Goal: Task Accomplishment & Management: Complete application form

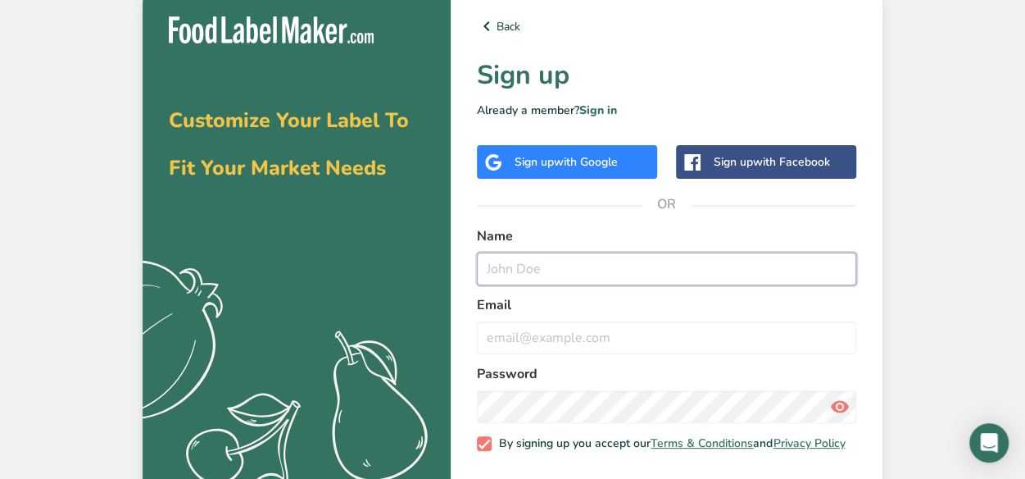
click at [584, 278] on input "text" at bounding box center [666, 268] width 379 height 33
type input "[GEOGRAPHIC_DATA]"
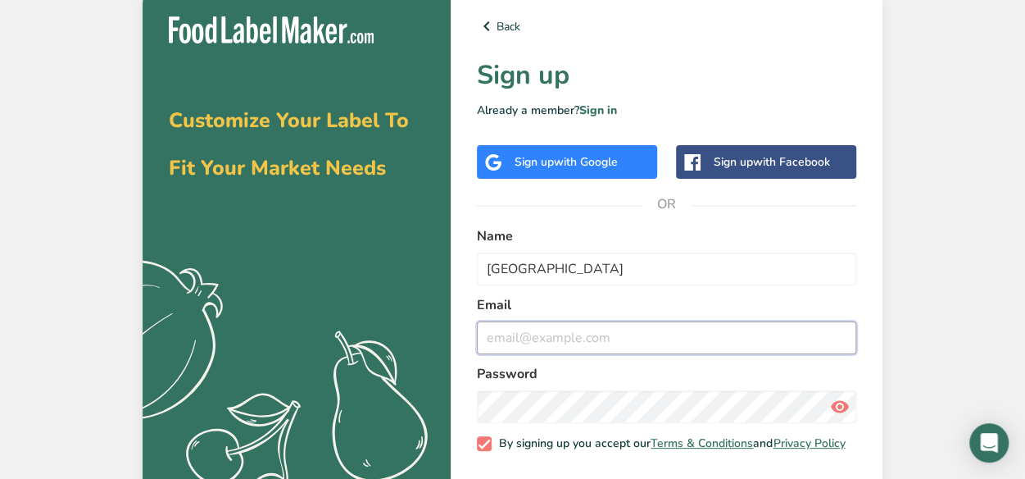
click at [560, 346] on input "email" at bounding box center [666, 337] width 379 height 33
type input "[EMAIL_ADDRESS][DOMAIN_NAME]"
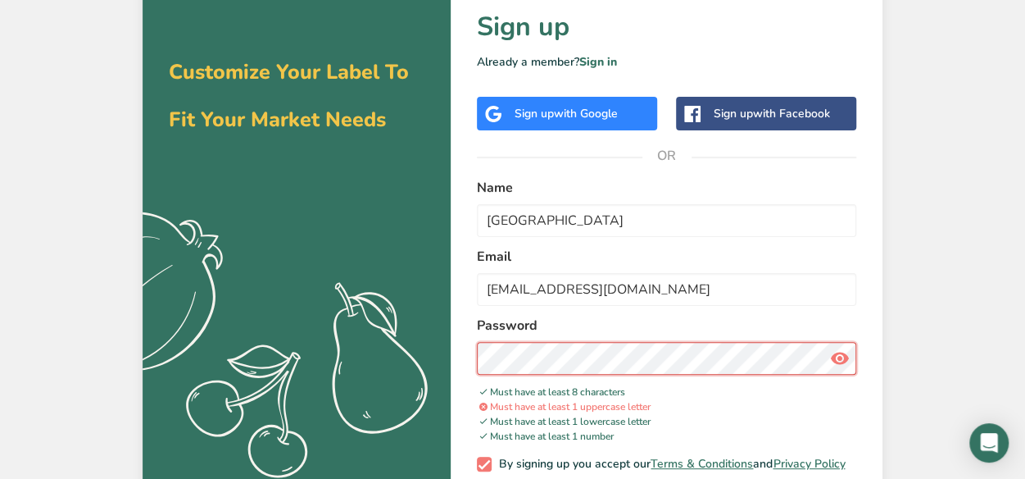
scroll to position [51, 0]
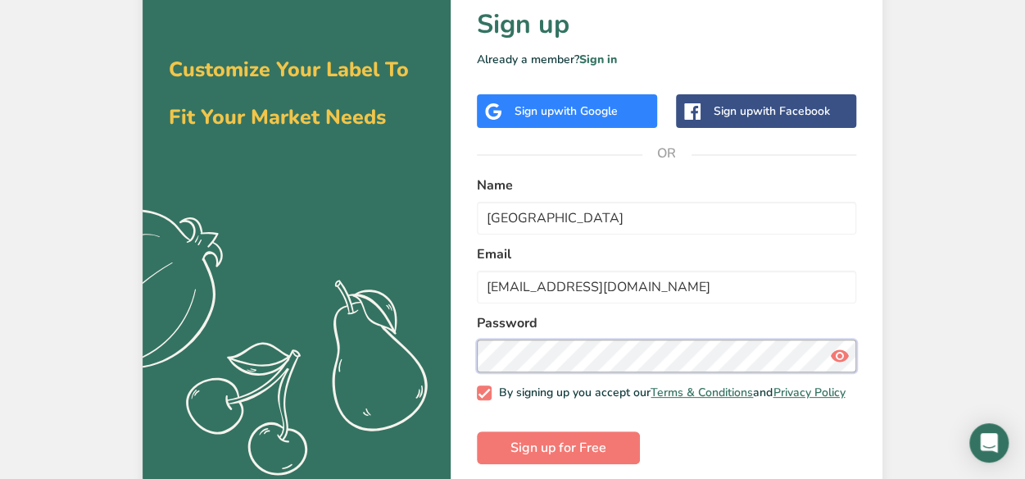
click at [838, 357] on icon at bounding box center [840, 356] width 20 height 30
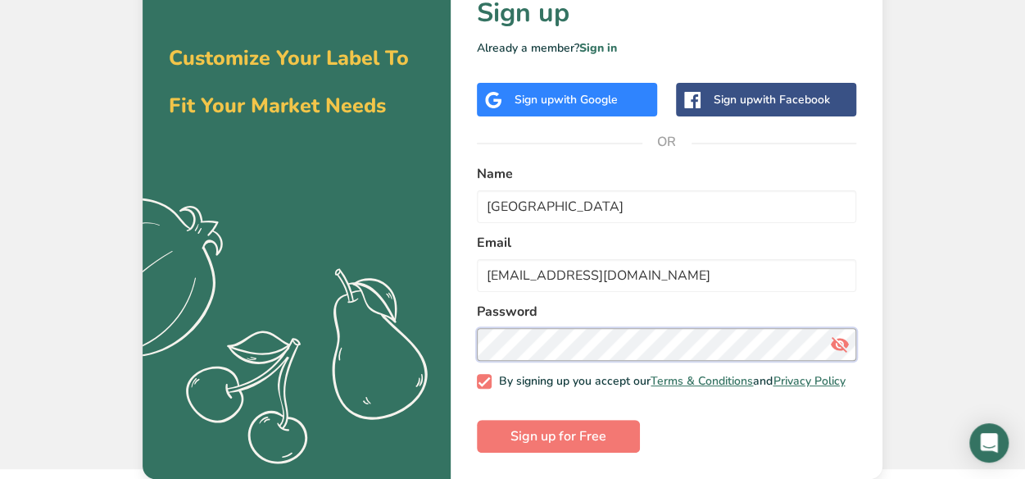
scroll to position [71, 0]
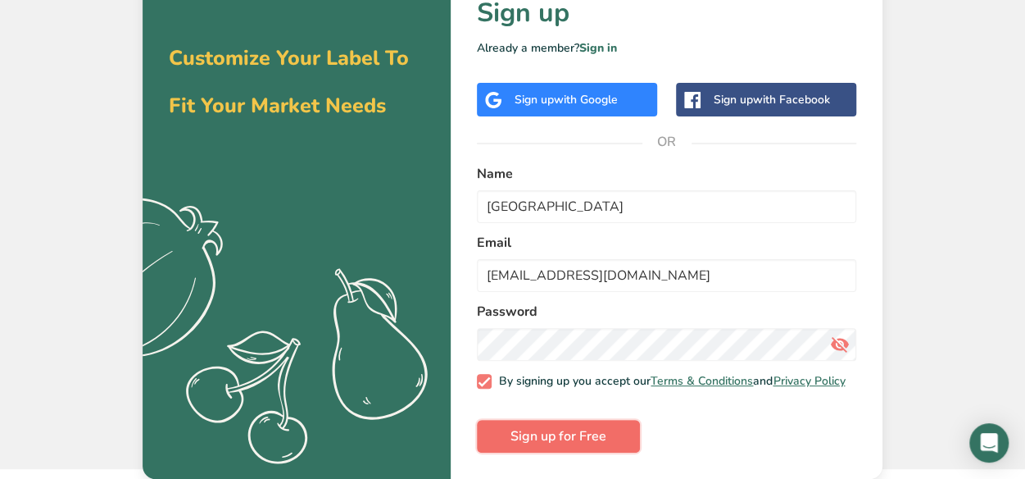
click at [612, 439] on button "Sign up for Free" at bounding box center [558, 436] width 163 height 33
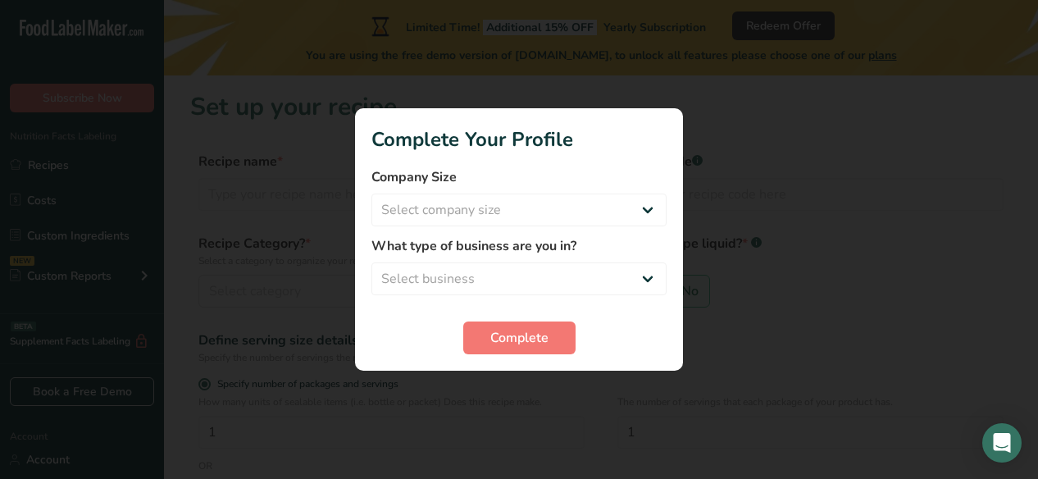
click at [784, 214] on div at bounding box center [519, 239] width 1038 height 479
click at [560, 330] on button "Complete" at bounding box center [519, 337] width 112 height 33
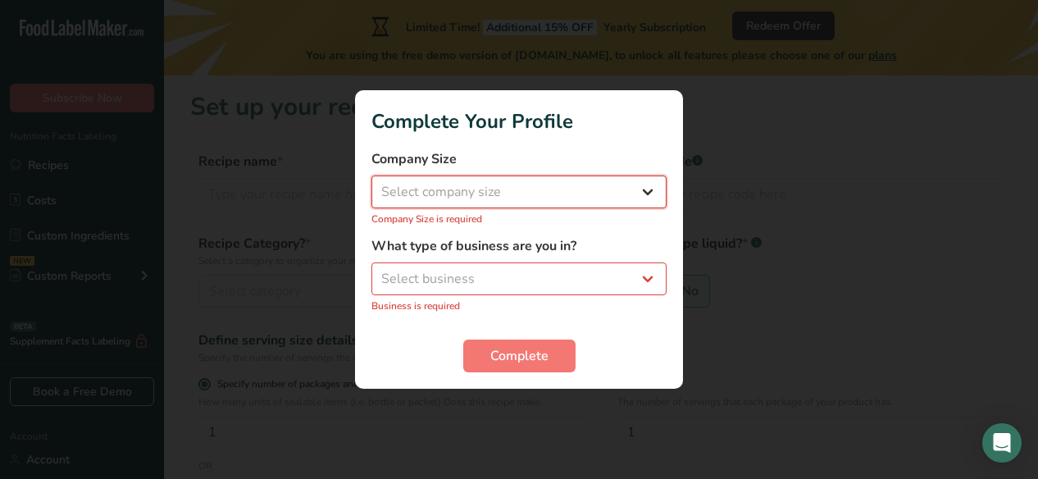
click at [627, 195] on select "Select company size Fewer than 10 Employees 10 to 50 Employees 51 to 500 Employ…" at bounding box center [518, 191] width 295 height 33
select select "1"
click at [371, 184] on select "Select company size Fewer than 10 Employees 10 to 50 Employees 51 to 500 Employ…" at bounding box center [518, 191] width 295 height 33
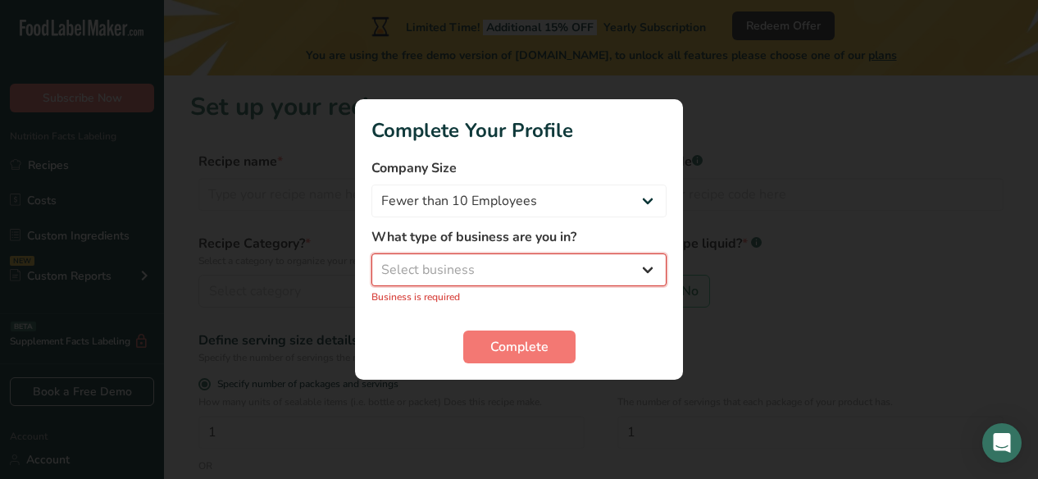
click at [574, 282] on select "Select business Packaged Food Manufacturer Restaurant & Cafe Bakery Meal Plans …" at bounding box center [518, 269] width 295 height 33
select select "3"
click at [371, 262] on select "Select business Packaged Food Manufacturer Restaurant & Cafe Bakery Meal Plans …" at bounding box center [518, 269] width 295 height 33
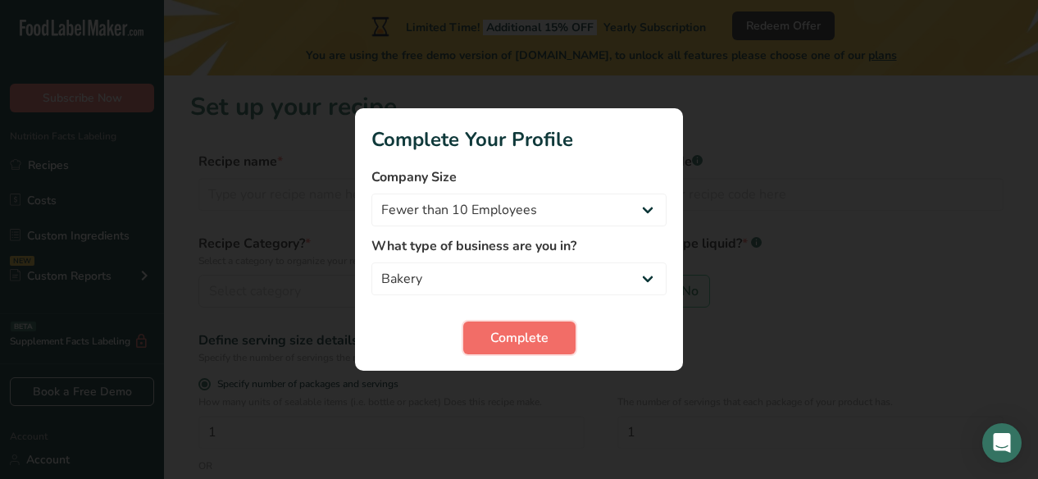
click at [515, 347] on span "Complete" at bounding box center [519, 338] width 58 height 20
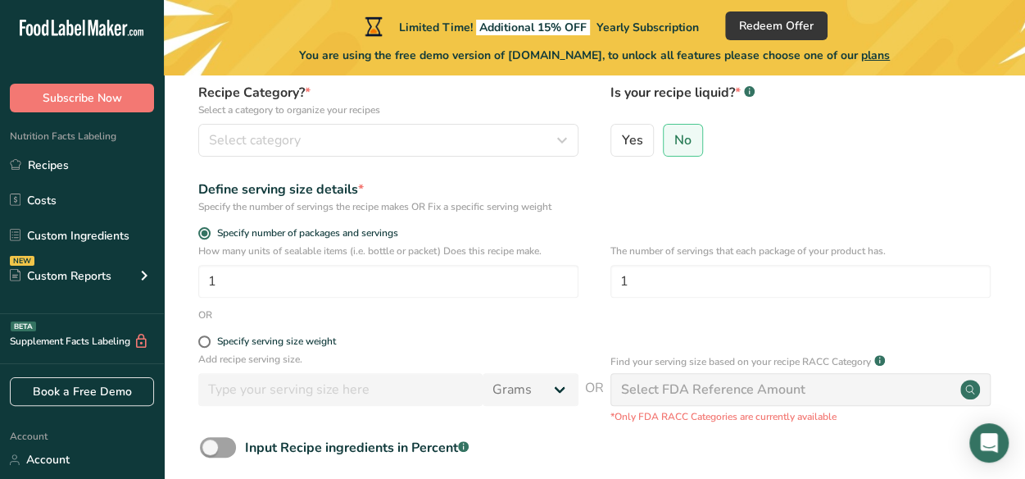
scroll to position [107, 0]
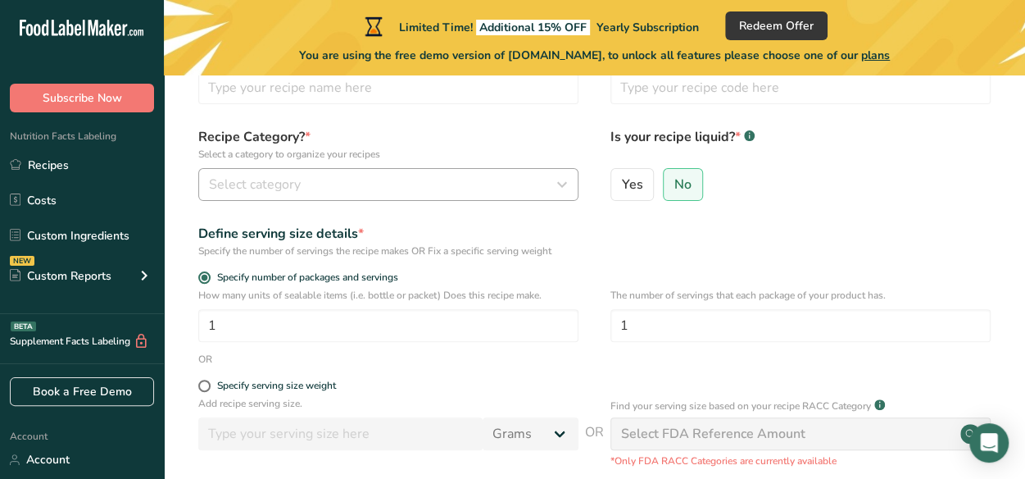
click at [533, 193] on div "Select category" at bounding box center [383, 185] width 349 height 20
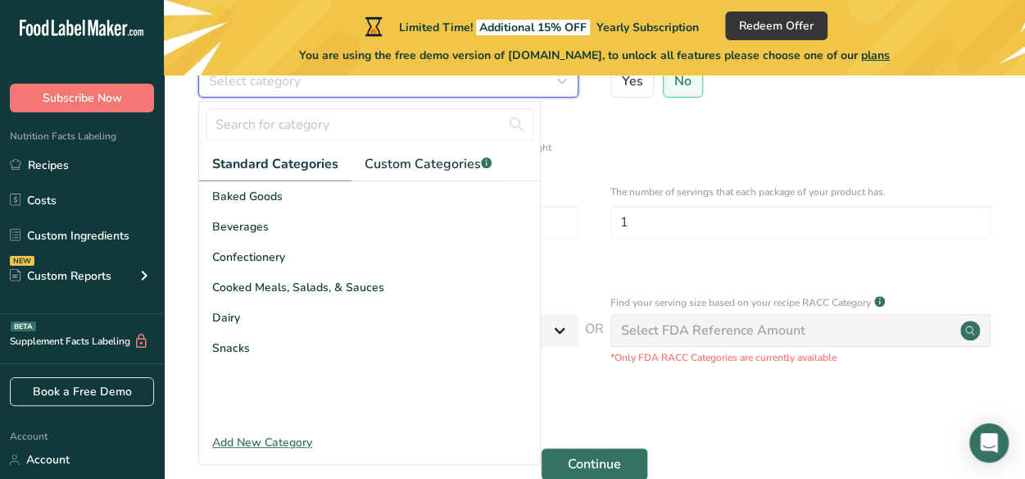
scroll to position [210, 0]
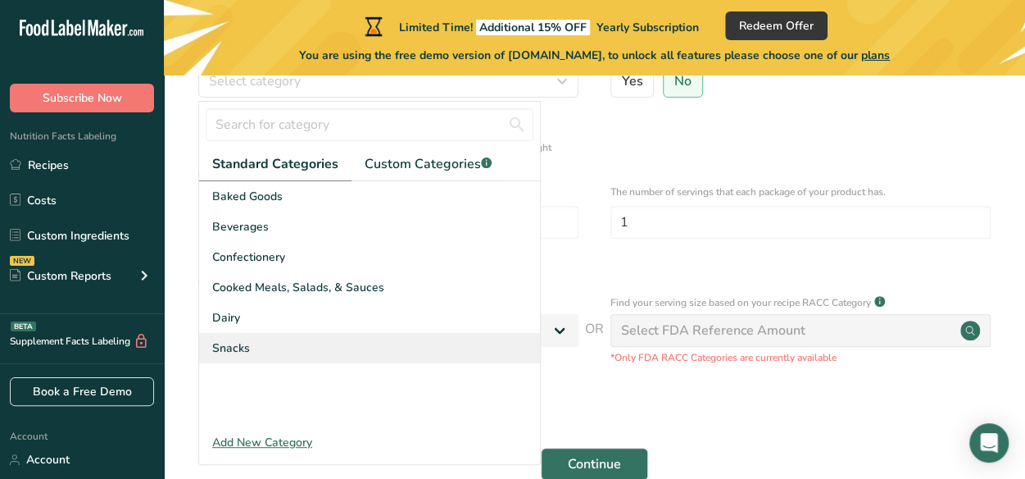
click at [260, 348] on div "Snacks" at bounding box center [369, 348] width 341 height 30
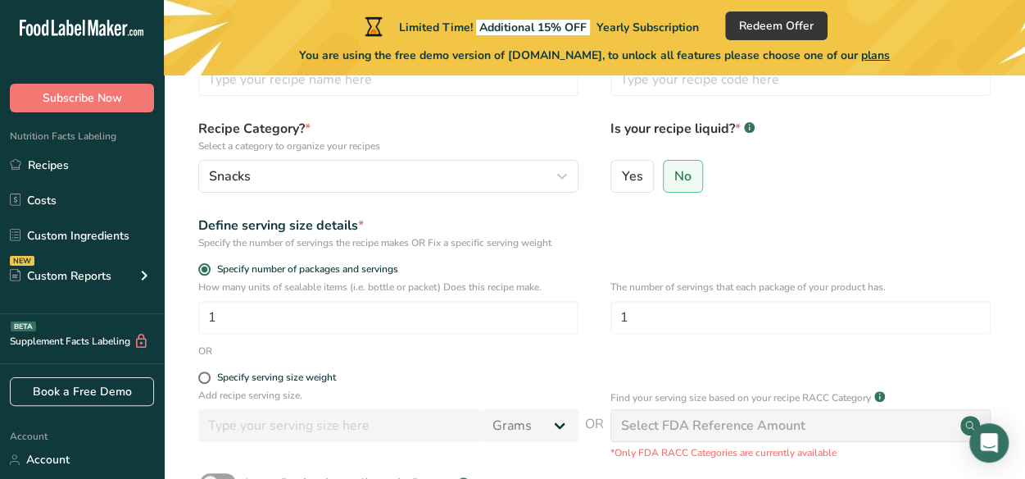
scroll to position [110, 0]
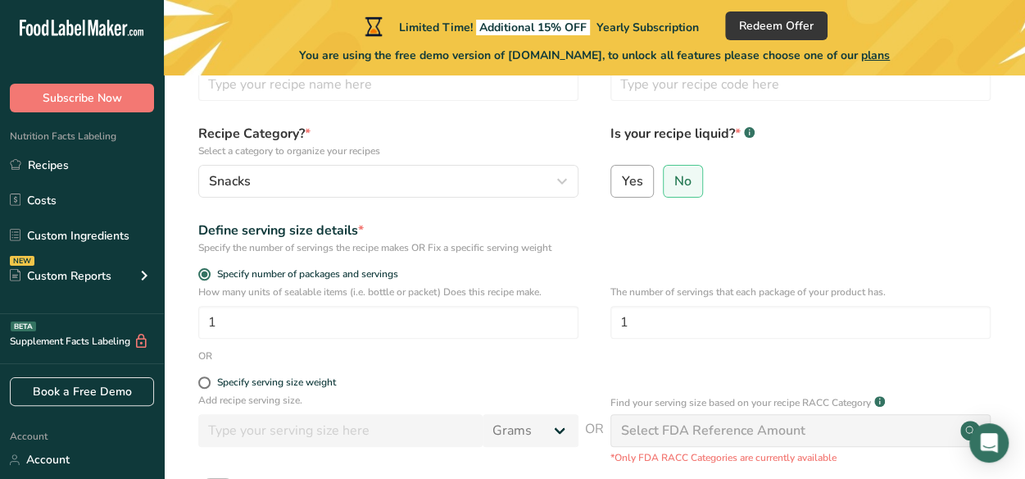
click at [633, 181] on span "Yes" at bounding box center [632, 181] width 21 height 16
click at [622, 181] on input "Yes" at bounding box center [616, 180] width 11 height 11
radio input "true"
radio input "false"
select select "22"
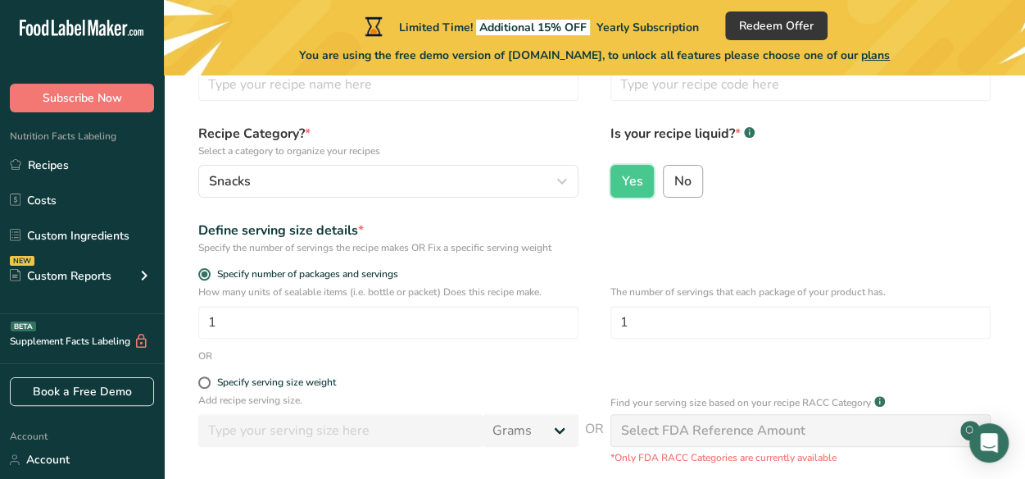
click at [670, 182] on input "No" at bounding box center [669, 180] width 11 height 11
radio input "true"
radio input "false"
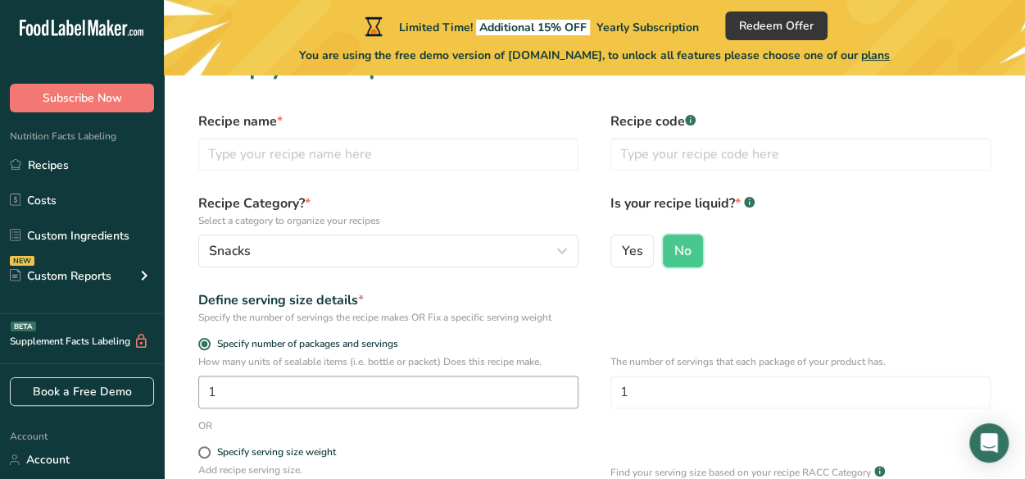
scroll to position [48, 0]
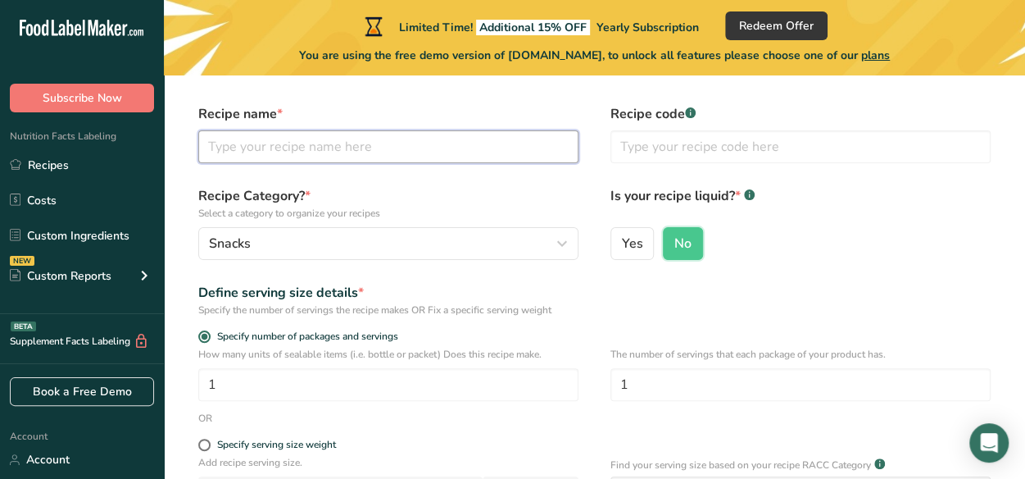
click at [491, 141] on input "text" at bounding box center [388, 146] width 380 height 33
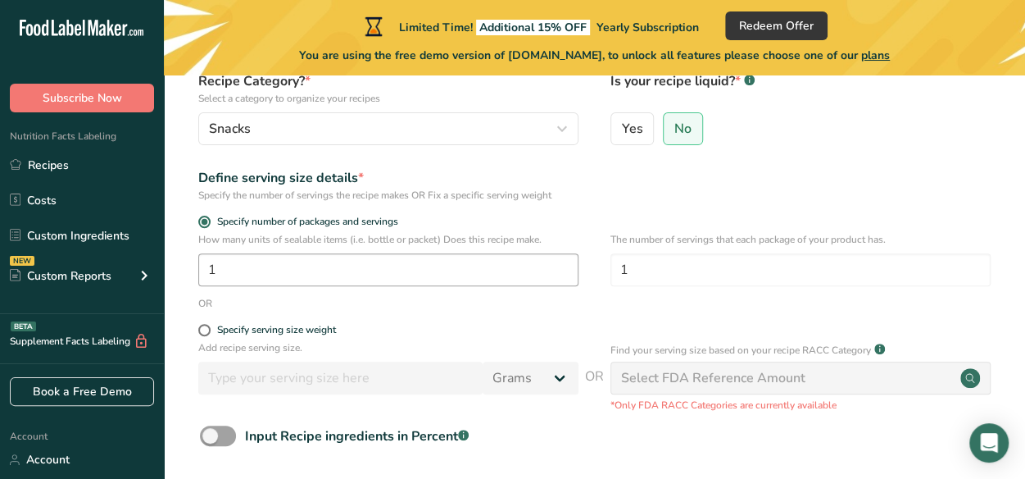
scroll to position [166, 0]
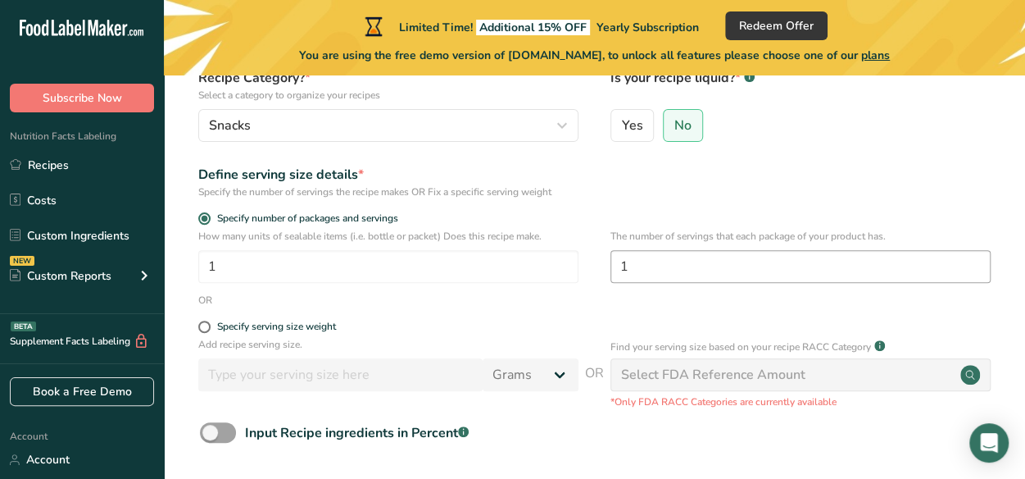
type input "[PERSON_NAME] Flakes"
click at [781, 270] on input "1" at bounding box center [801, 266] width 380 height 33
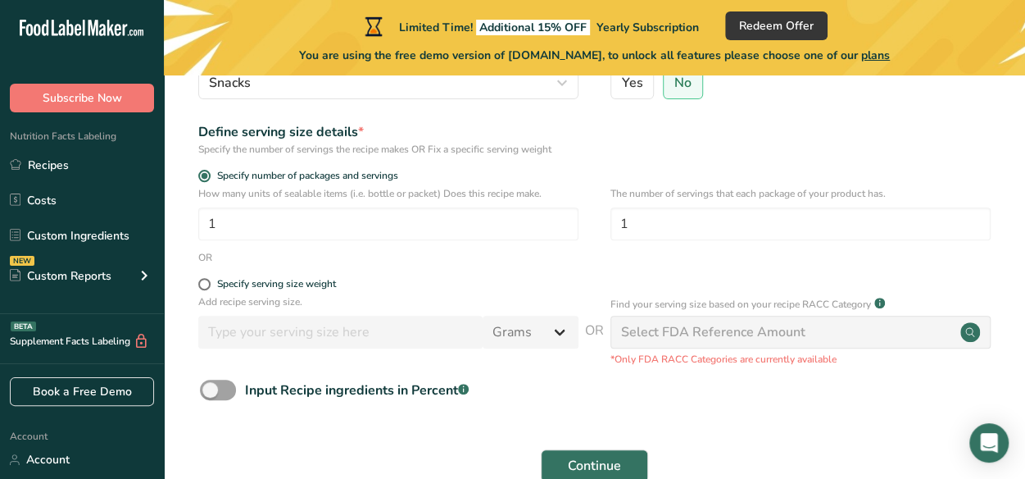
scroll to position [236, 0]
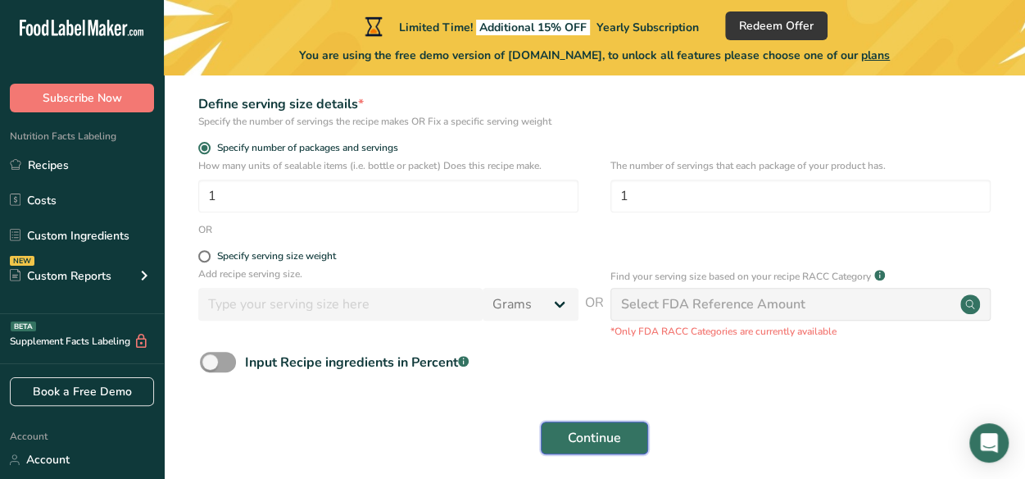
click at [596, 436] on span "Continue" at bounding box center [594, 438] width 53 height 20
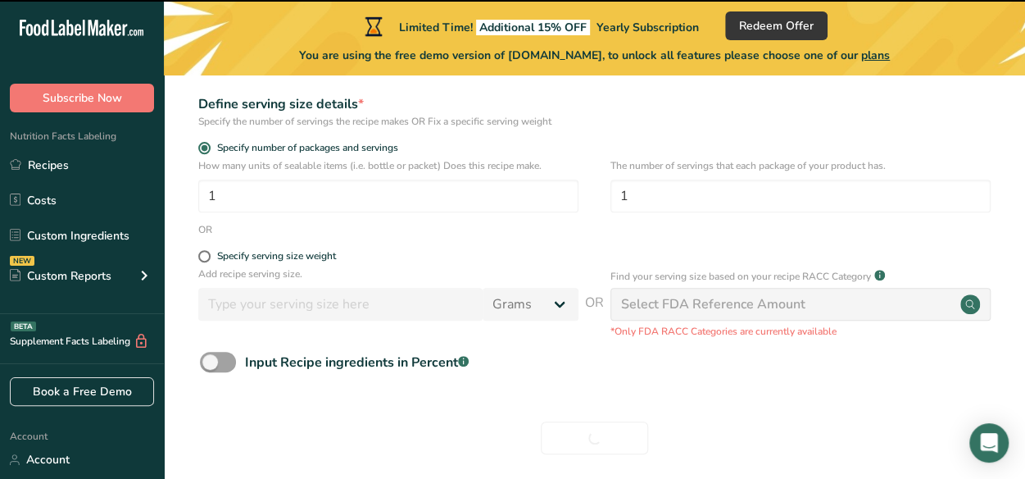
click at [759, 313] on div "Select FDA Reference Amount" at bounding box center [713, 304] width 184 height 20
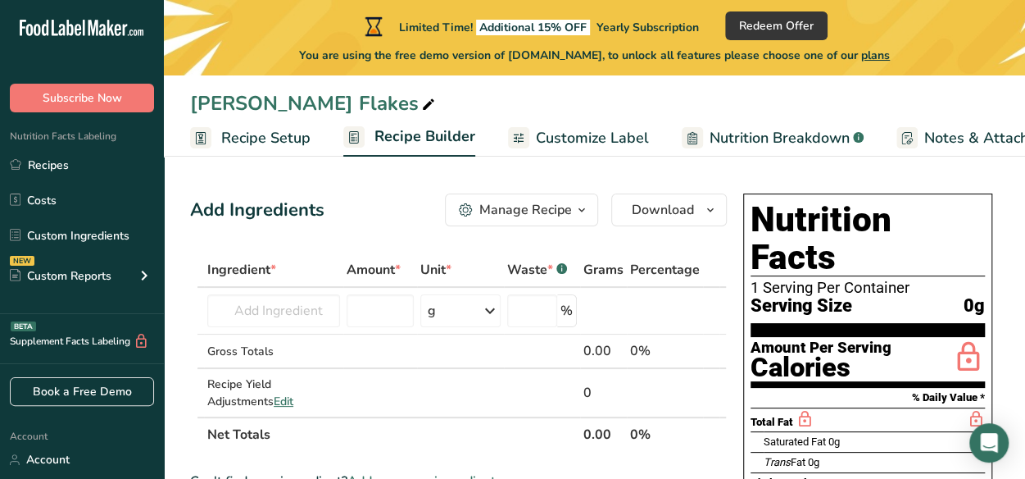
click at [627, 145] on span "Customize Label" at bounding box center [592, 138] width 113 height 22
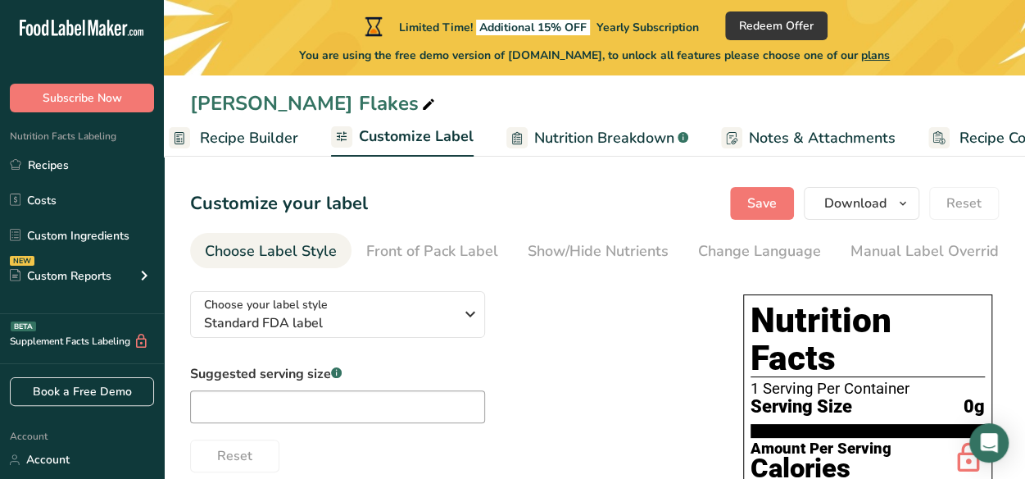
scroll to position [0, 236]
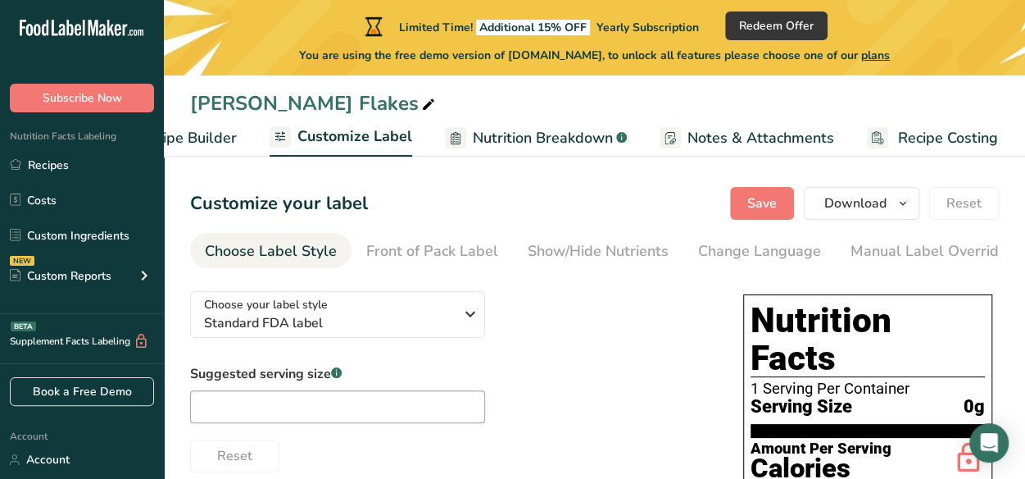
click at [227, 145] on span "Recipe Builder" at bounding box center [188, 138] width 98 height 22
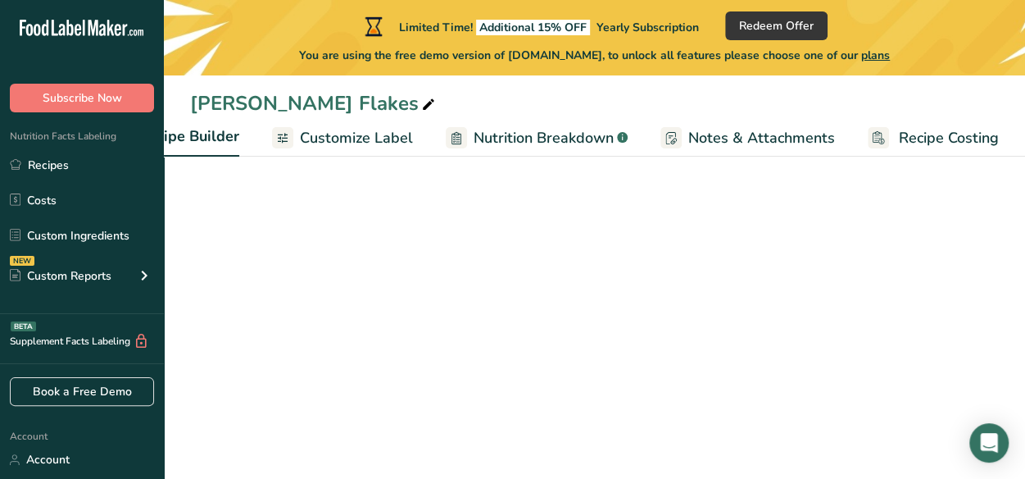
scroll to position [0, 158]
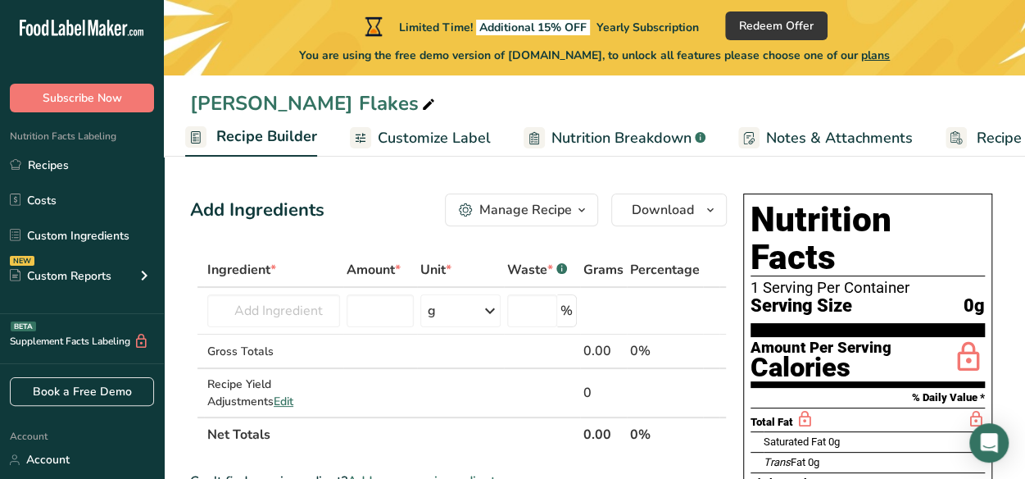
click at [284, 129] on span "Recipe Builder" at bounding box center [266, 136] width 101 height 22
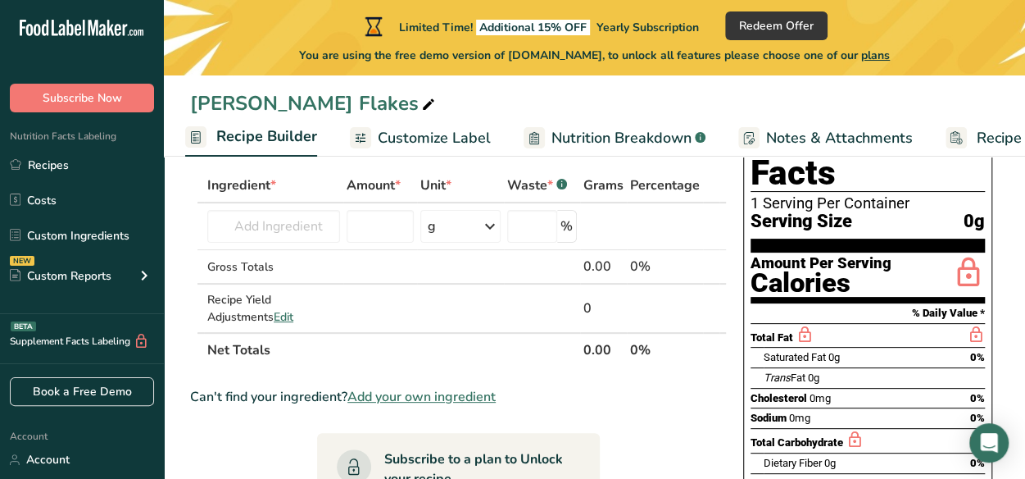
scroll to position [87, 0]
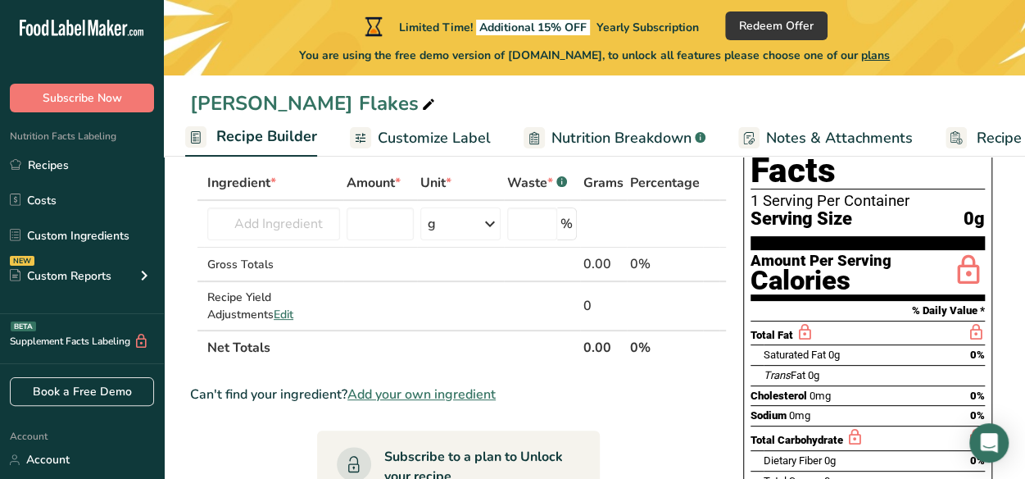
click at [974, 209] on span "0g" at bounding box center [974, 219] width 21 height 20
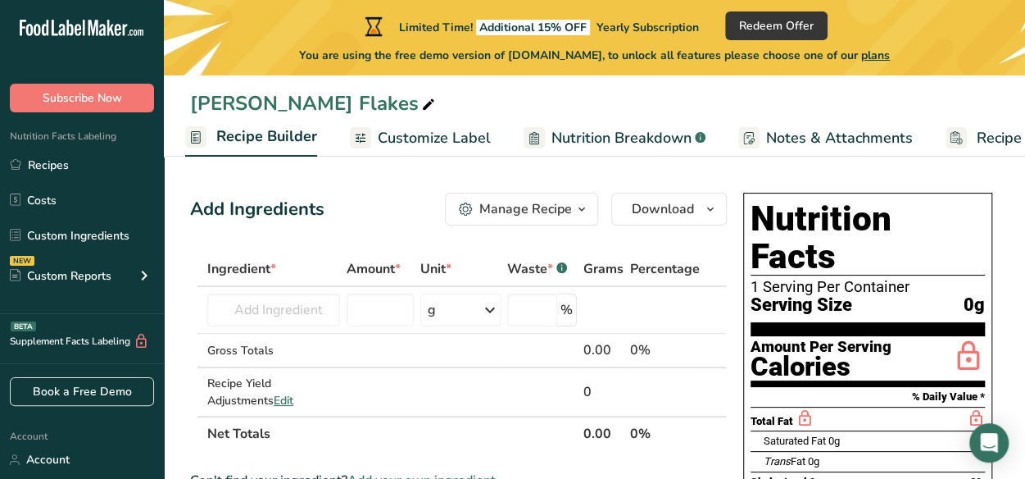
scroll to position [0, 0]
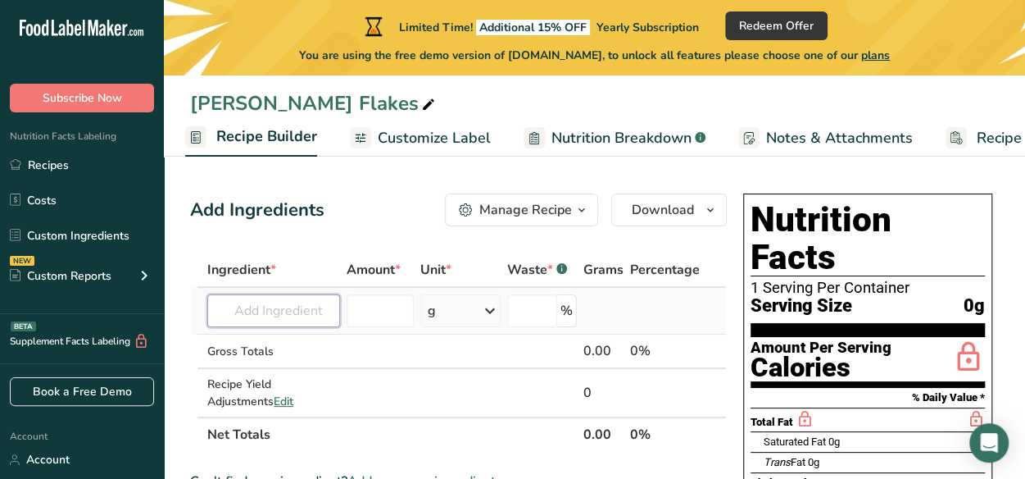
click at [249, 306] on input "text" at bounding box center [273, 310] width 133 height 33
type input "Electricity"
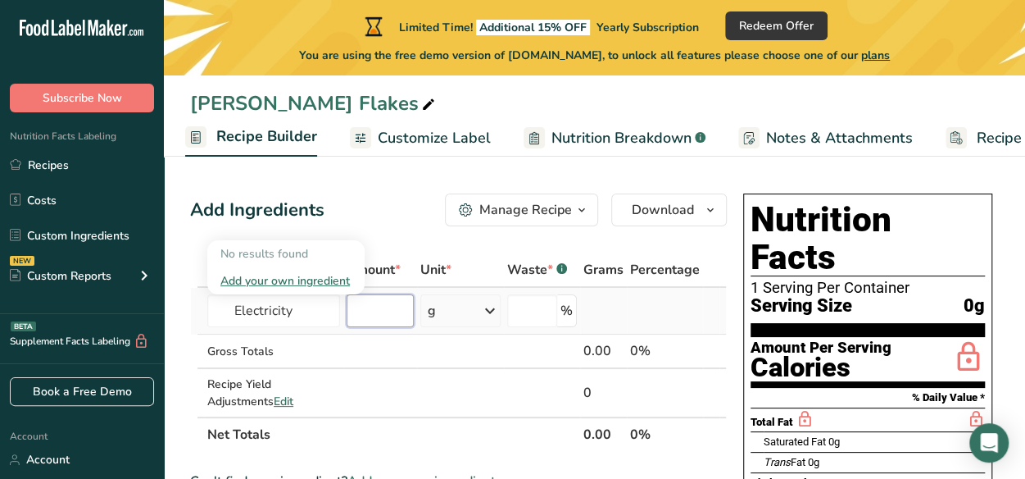
click at [379, 305] on input "number" at bounding box center [380, 310] width 67 height 33
